Goal: Communication & Community: Connect with others

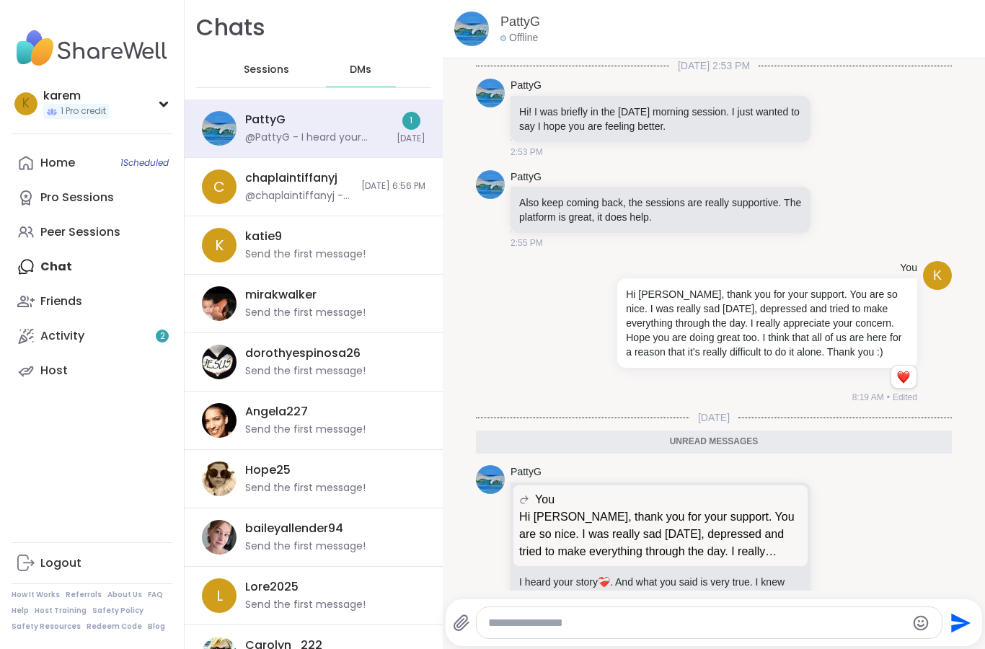
scroll to position [84, 0]
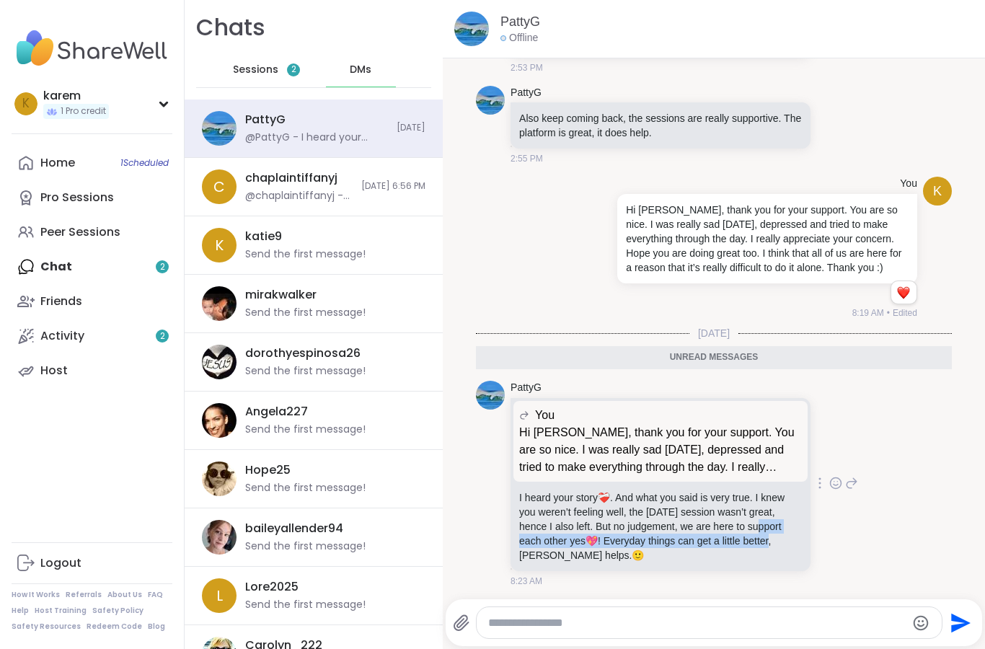
click at [871, 400] on div "PattyG You Hi [PERSON_NAME], thank you for your support. You are so nice. I was…" at bounding box center [714, 484] width 476 height 219
click at [823, 483] on div at bounding box center [820, 483] width 13 height 17
click at [831, 485] on icon at bounding box center [836, 483] width 13 height 14
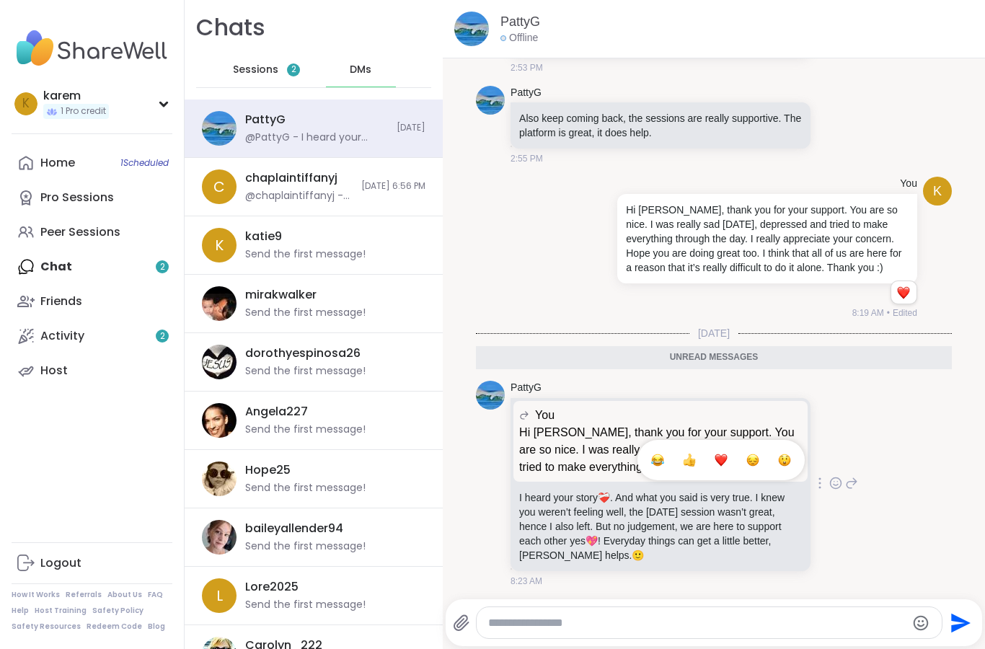
click at [720, 461] on div "Select Reaction: Heart" at bounding box center [721, 460] width 13 height 13
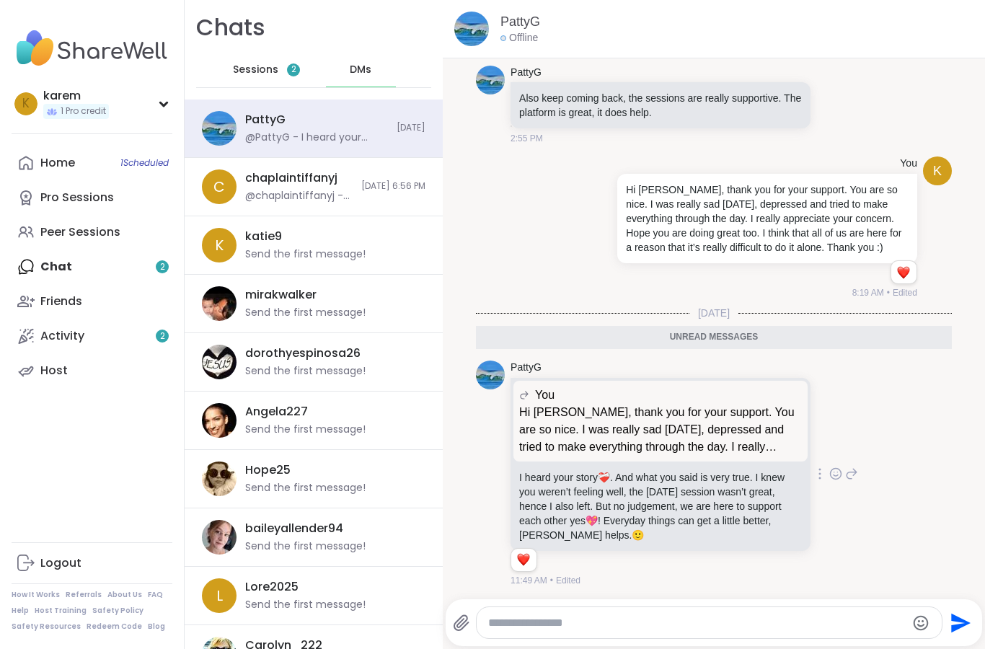
click at [262, 74] on span "Sessions" at bounding box center [255, 70] width 45 height 14
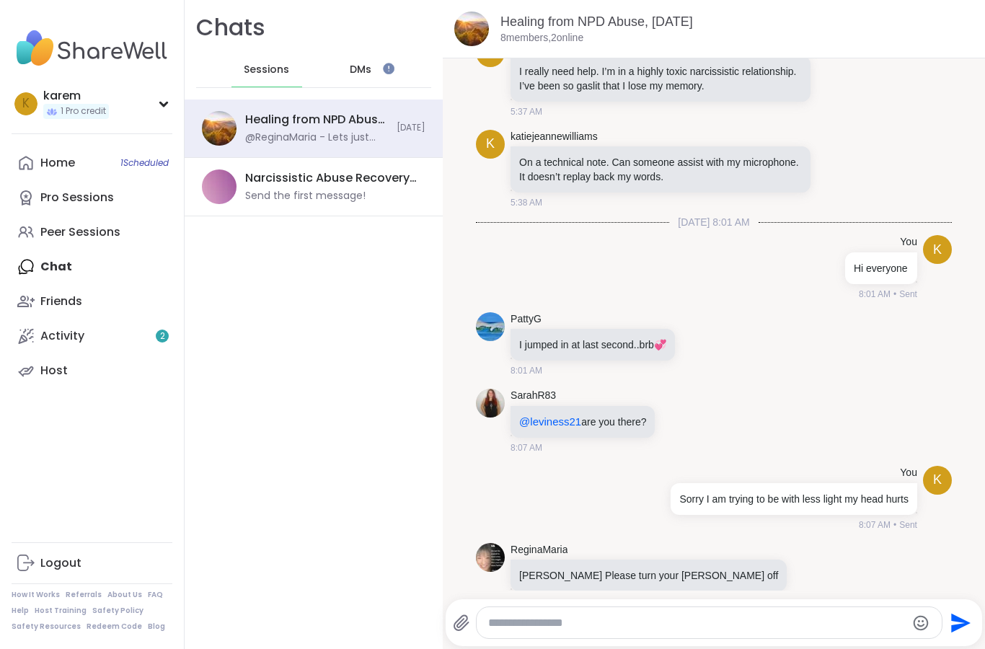
scroll to position [0, 0]
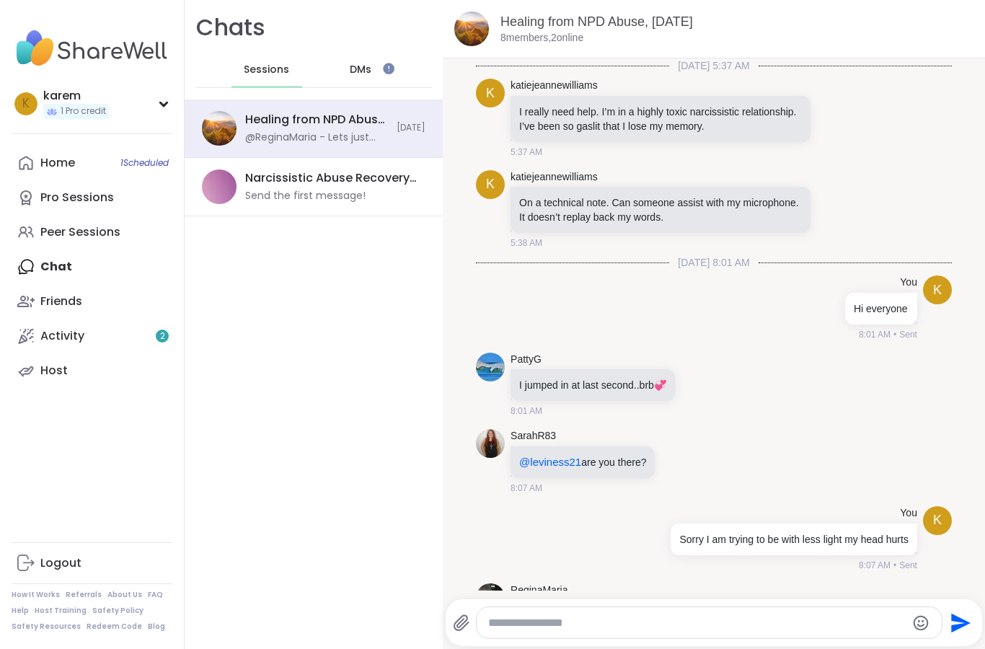
click at [363, 66] on span "DMs" at bounding box center [361, 70] width 22 height 14
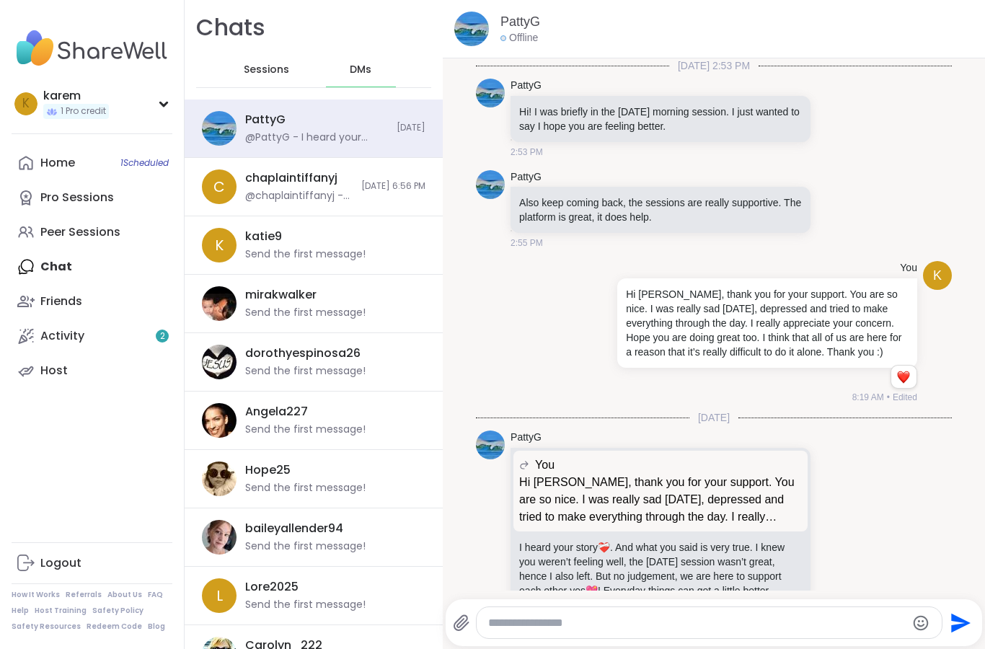
scroll to position [71, 0]
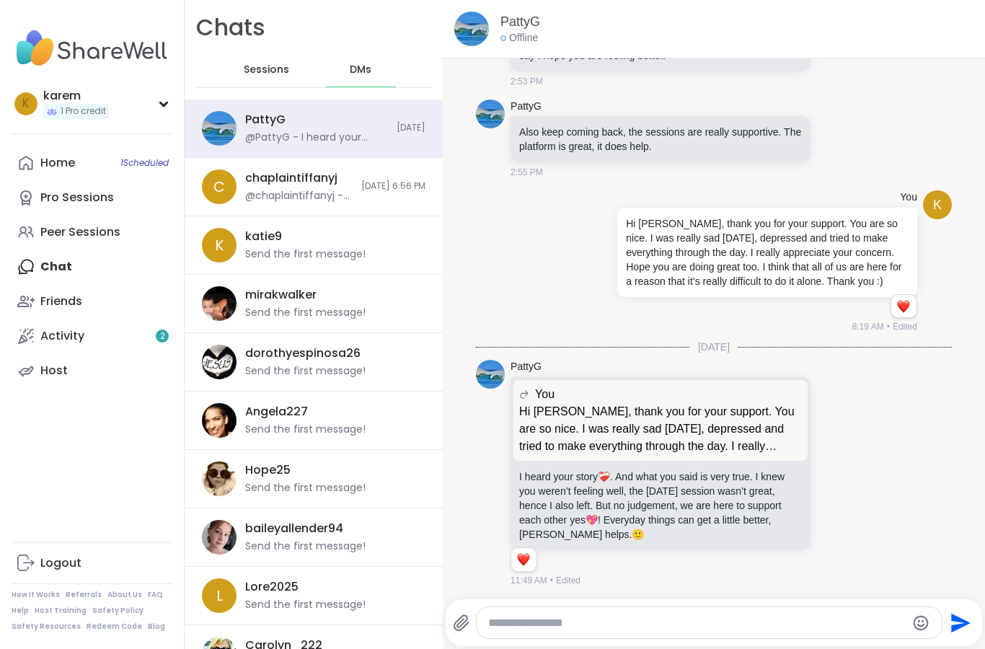
click at [272, 71] on span "Sessions" at bounding box center [266, 70] width 45 height 14
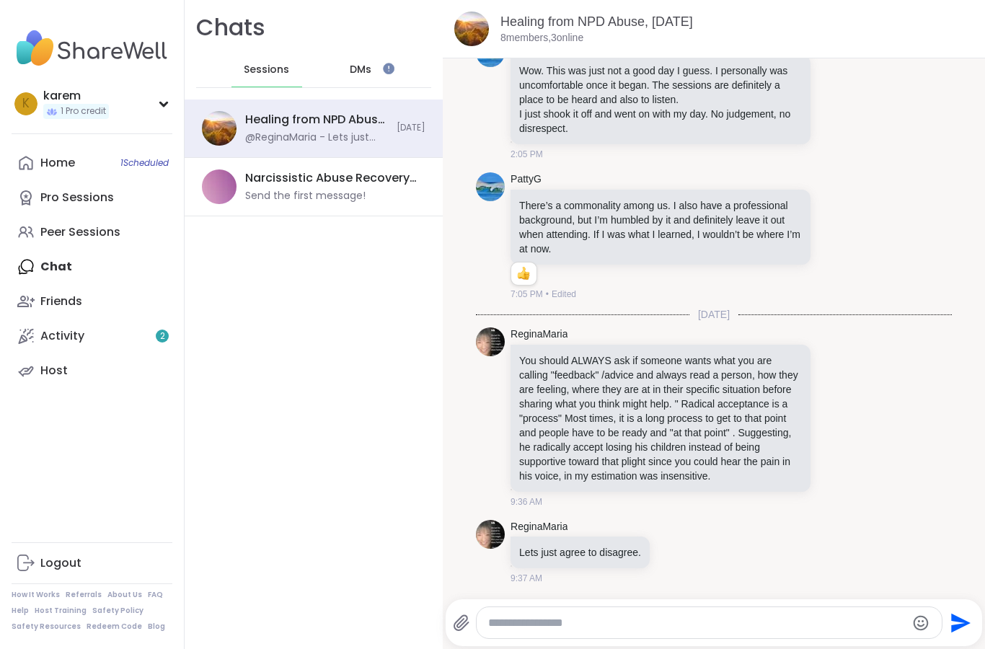
click at [366, 63] on span "DMs" at bounding box center [361, 70] width 22 height 14
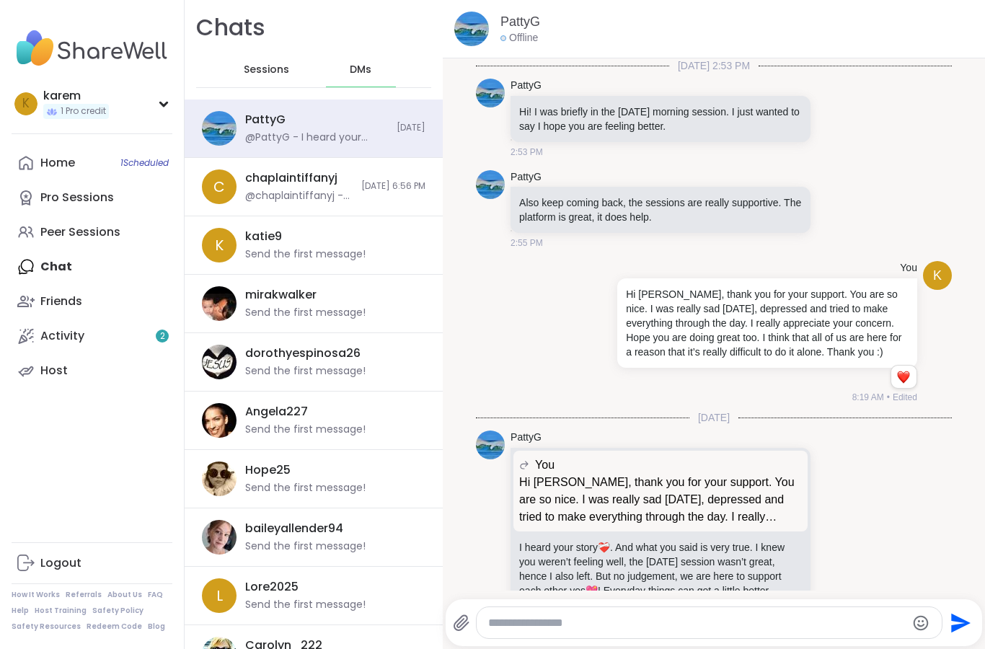
scroll to position [71, 0]
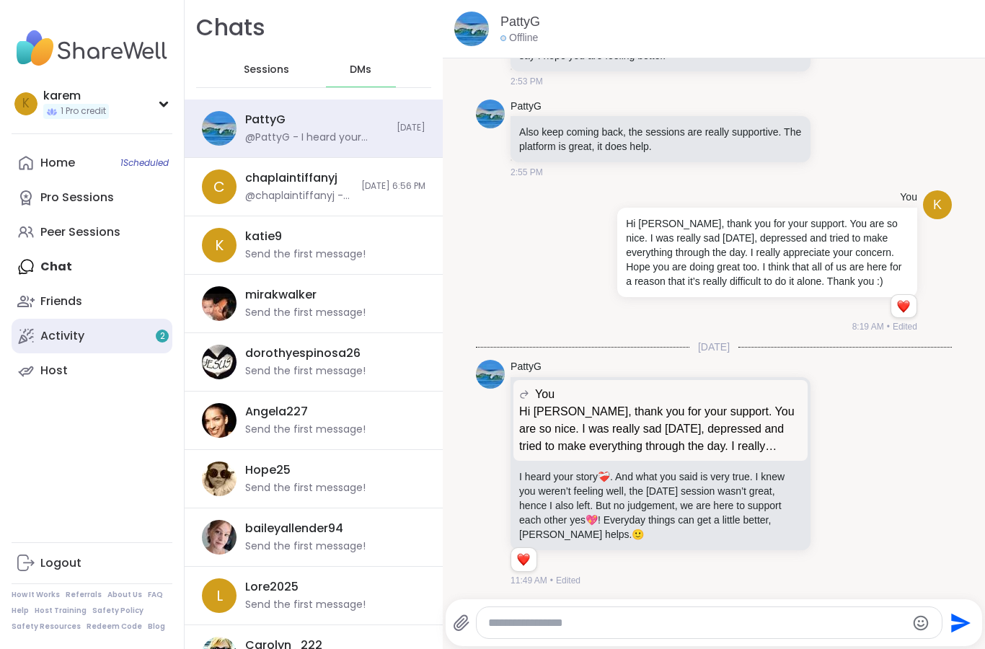
click at [84, 322] on link "Activity 2" at bounding box center [92, 336] width 161 height 35
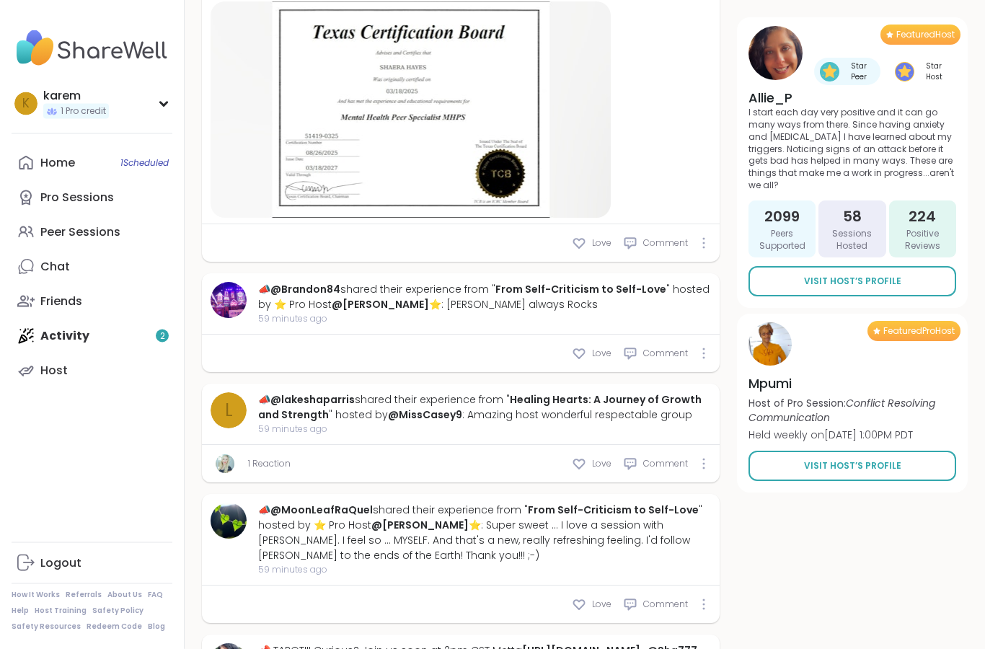
scroll to position [1333, 0]
click at [586, 236] on icon at bounding box center [579, 243] width 14 height 14
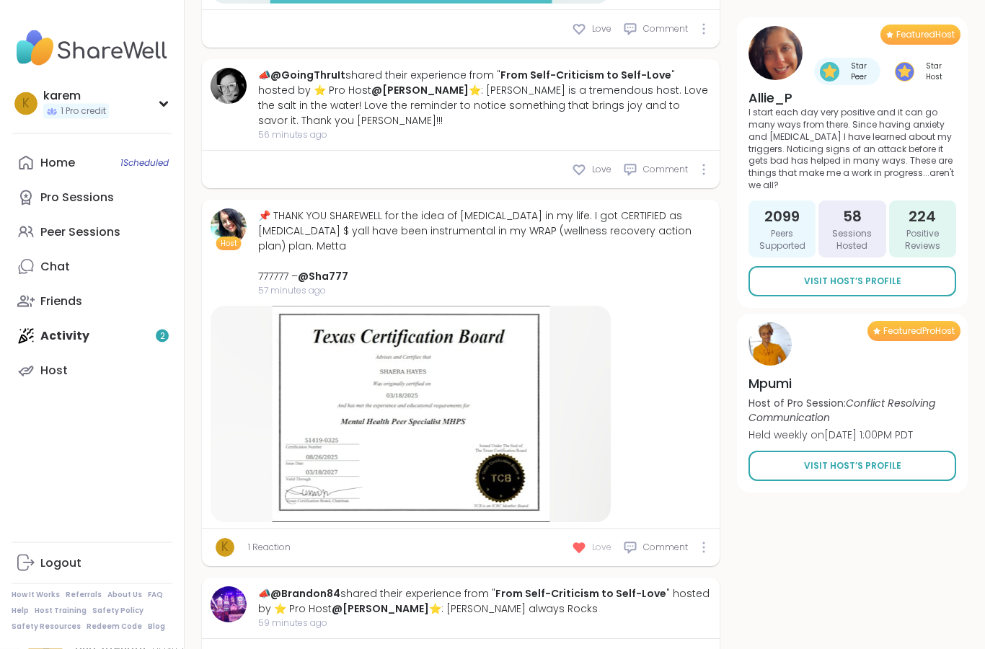
scroll to position [1029, 0]
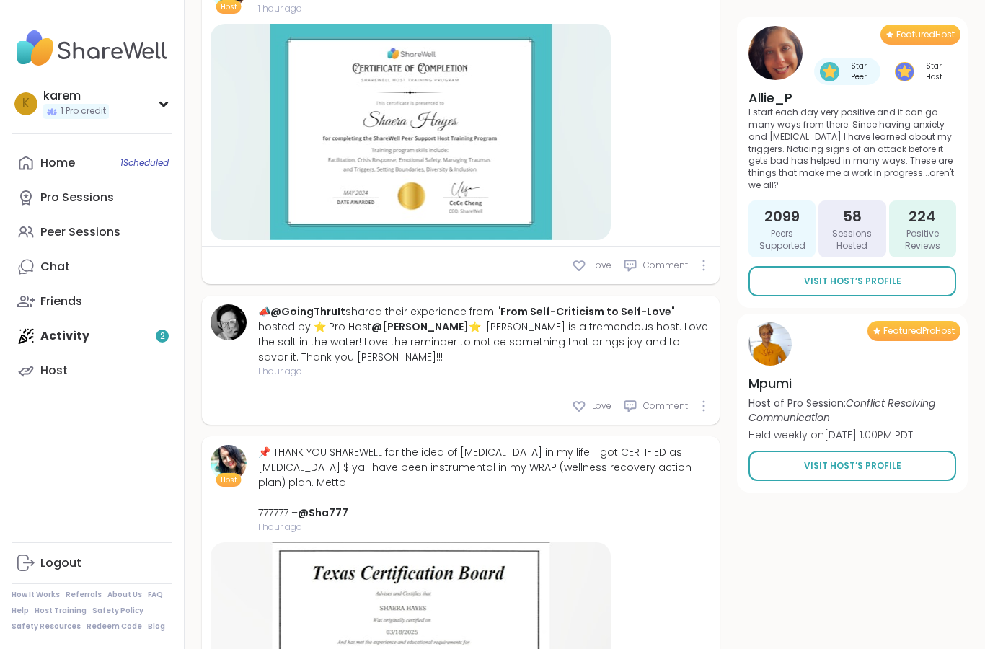
type textarea "*"
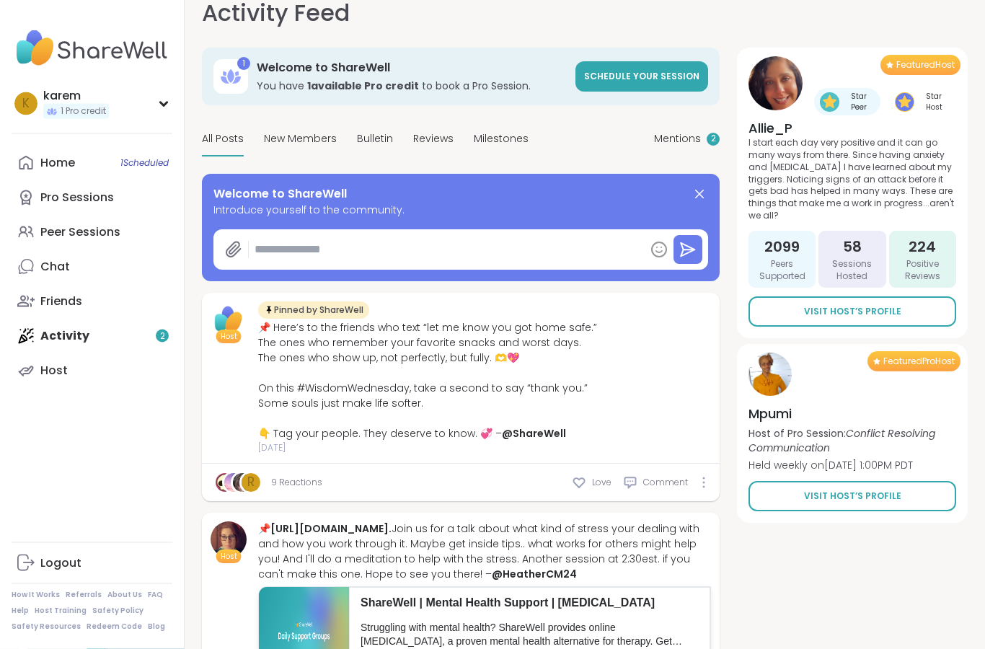
scroll to position [0, 0]
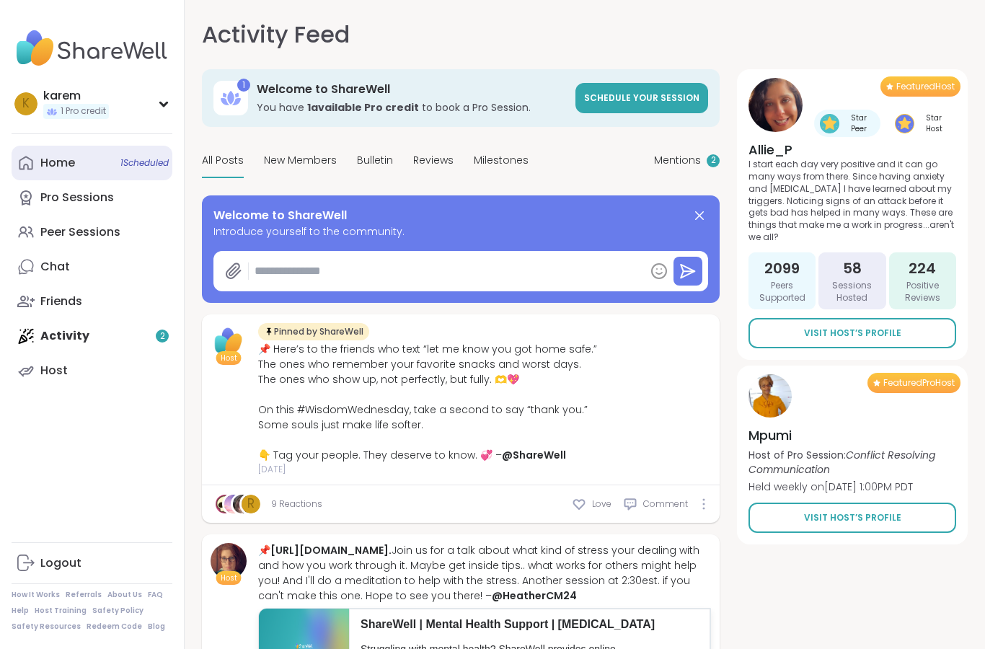
click at [78, 157] on link "Home 1 Scheduled" at bounding box center [92, 163] width 161 height 35
